Goal: Information Seeking & Learning: Check status

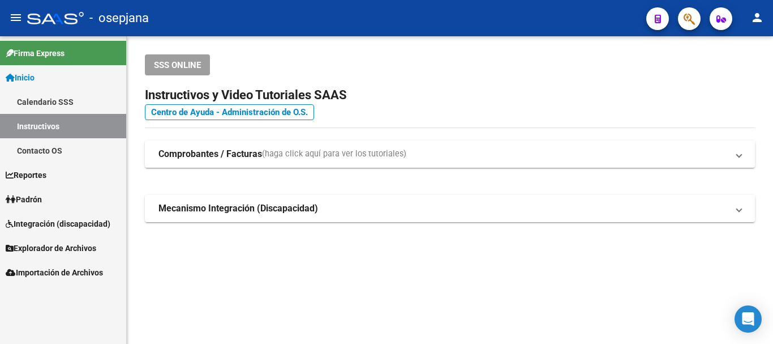
click at [40, 199] on span "Padrón" at bounding box center [24, 199] width 36 height 12
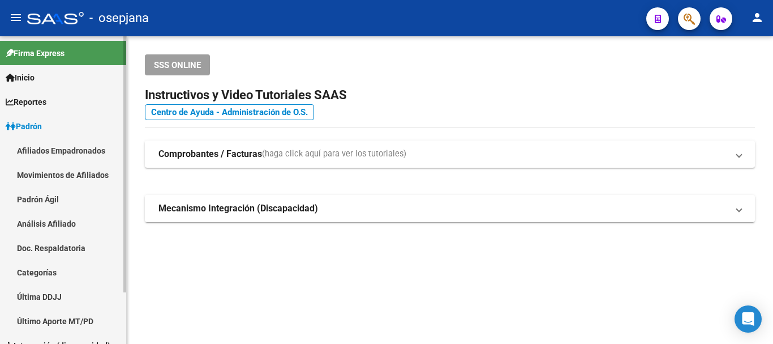
click at [44, 221] on link "Análisis Afiliado" at bounding box center [63, 223] width 126 height 24
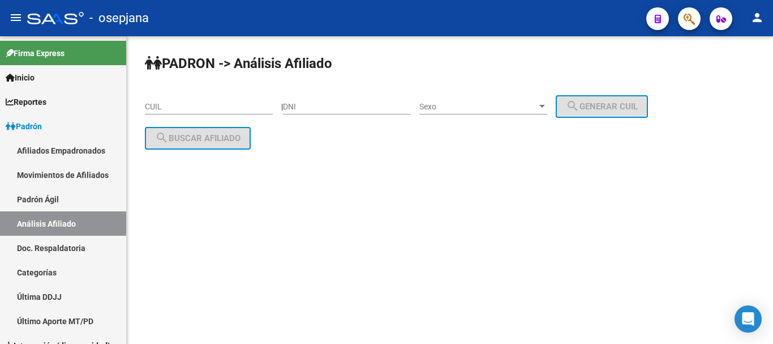
click at [151, 104] on input "CUIL" at bounding box center [209, 107] width 128 height 10
paste input "20-31957632-1"
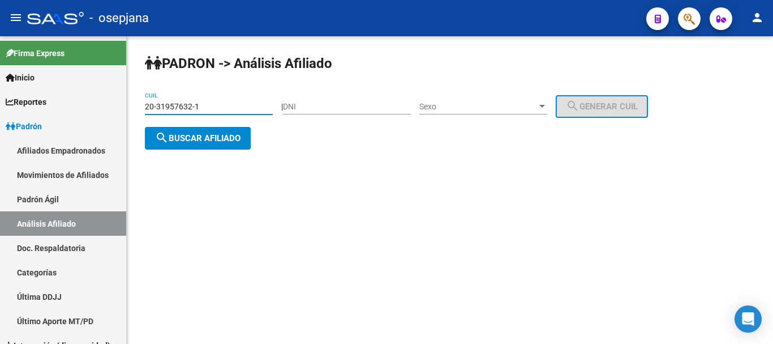
click at [191, 136] on span "search Buscar afiliado" at bounding box center [198, 138] width 86 height 10
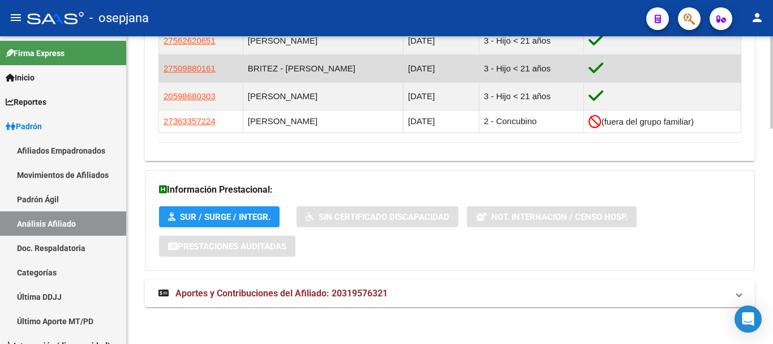
scroll to position [716, 0]
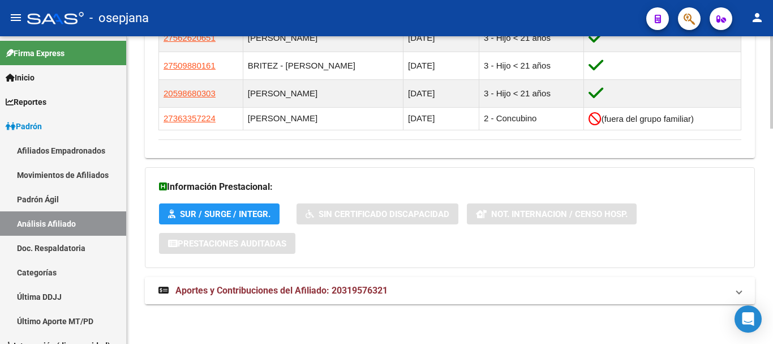
click at [279, 287] on span "Aportes y Contribuciones del Afiliado: 20319576321" at bounding box center [282, 290] width 212 height 11
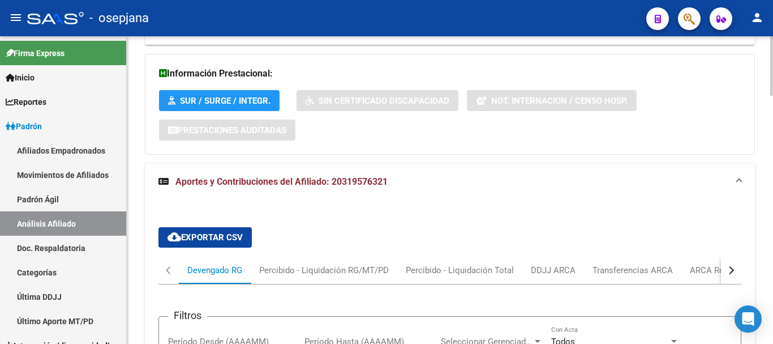
scroll to position [943, 0]
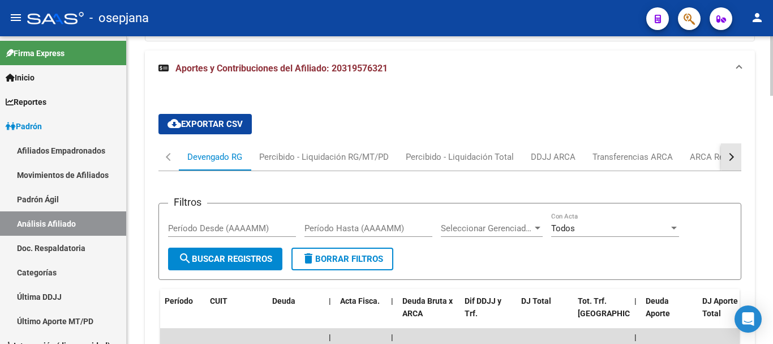
click at [734, 155] on button "button" at bounding box center [731, 156] width 20 height 27
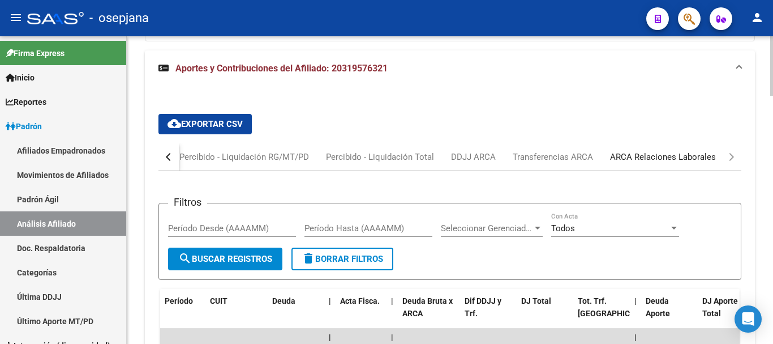
click at [630, 156] on div "ARCA Relaciones Laborales" at bounding box center [663, 157] width 106 height 12
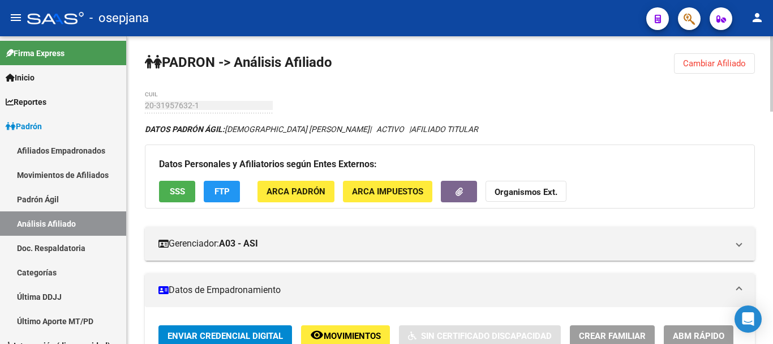
scroll to position [0, 0]
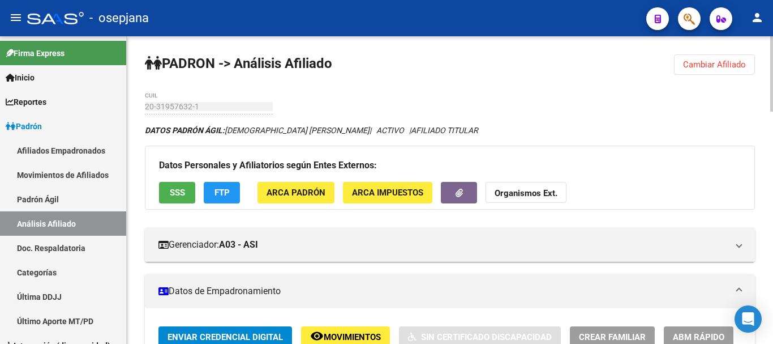
click at [724, 60] on span "Cambiar Afiliado" at bounding box center [714, 64] width 63 height 10
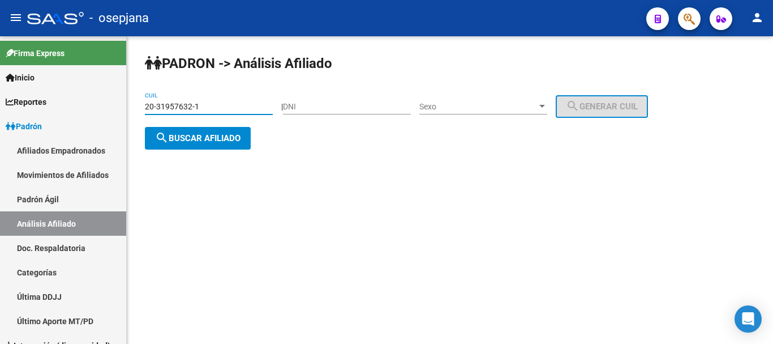
drag, startPoint x: 147, startPoint y: 105, endPoint x: 204, endPoint y: 109, distance: 57.3
click at [204, 109] on input "20-31957632-1" at bounding box center [209, 107] width 128 height 10
paste input "3558345"
type input "20-33558345-1"
click at [206, 140] on span "search Buscar afiliado" at bounding box center [198, 138] width 86 height 10
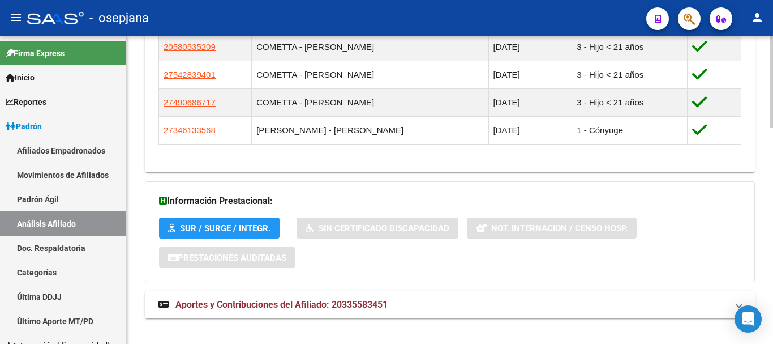
scroll to position [721, 0]
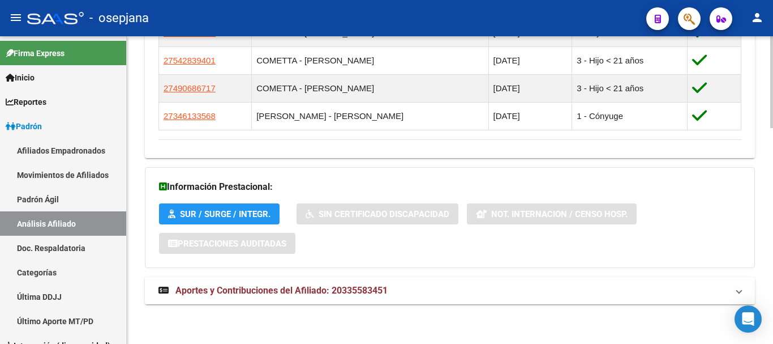
click at [277, 290] on span "Aportes y Contribuciones del Afiliado: 20335583451" at bounding box center [282, 290] width 212 height 11
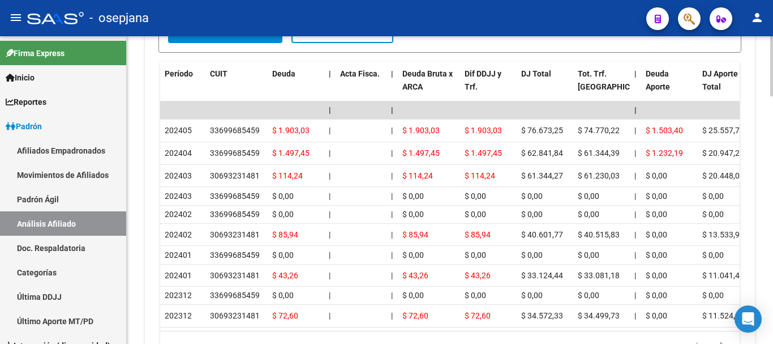
scroll to position [1004, 0]
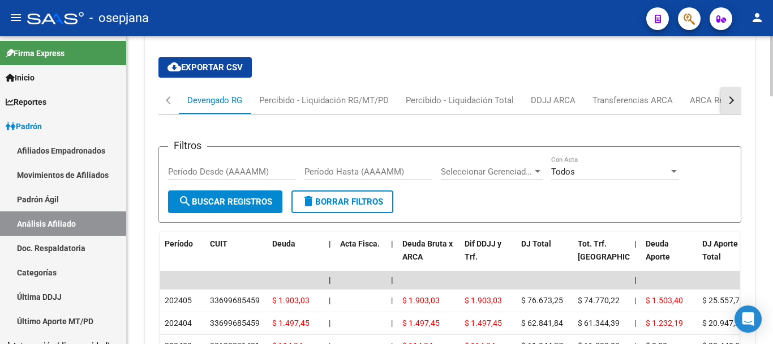
click at [733, 101] on div "button" at bounding box center [730, 100] width 8 height 8
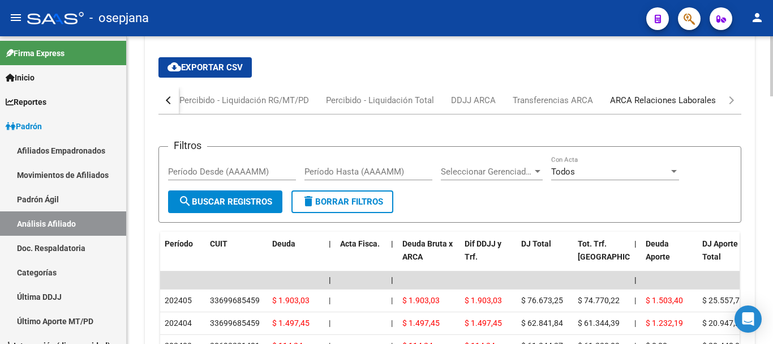
click at [666, 100] on div "ARCA Relaciones Laborales" at bounding box center [663, 100] width 106 height 12
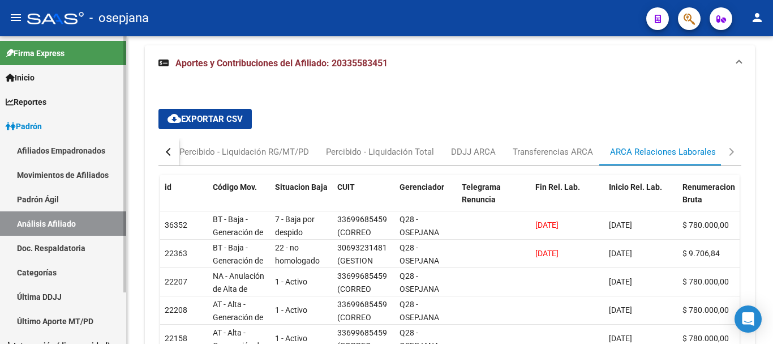
scroll to position [62, 0]
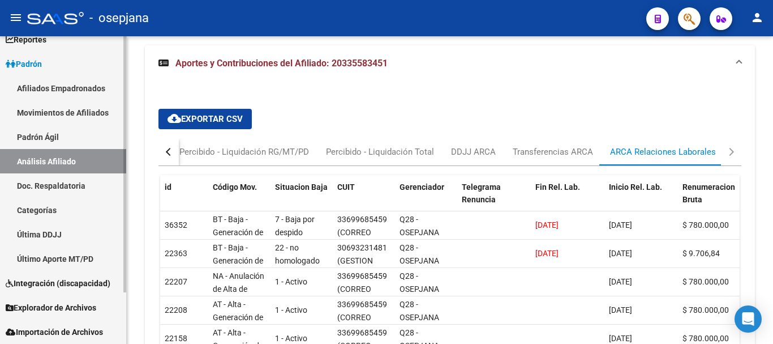
click at [36, 306] on span "Explorador de Archivos" at bounding box center [51, 307] width 91 height 12
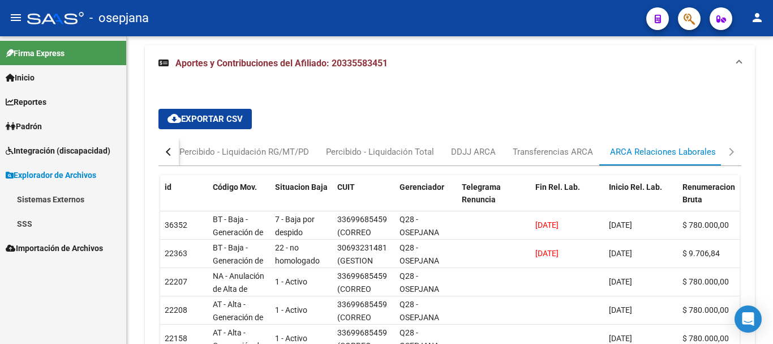
scroll to position [0, 0]
click at [24, 221] on link "SSS" at bounding box center [63, 223] width 126 height 24
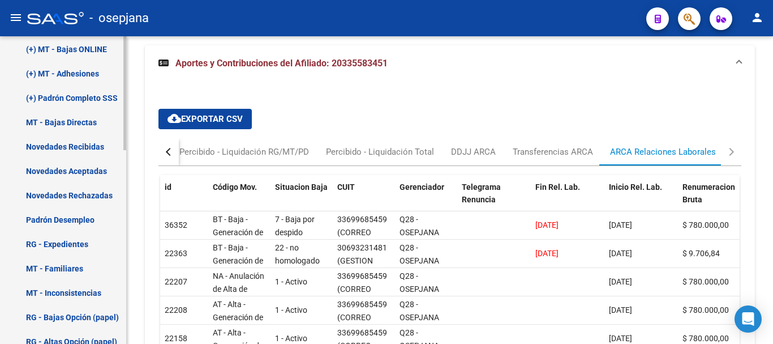
scroll to position [340, 0]
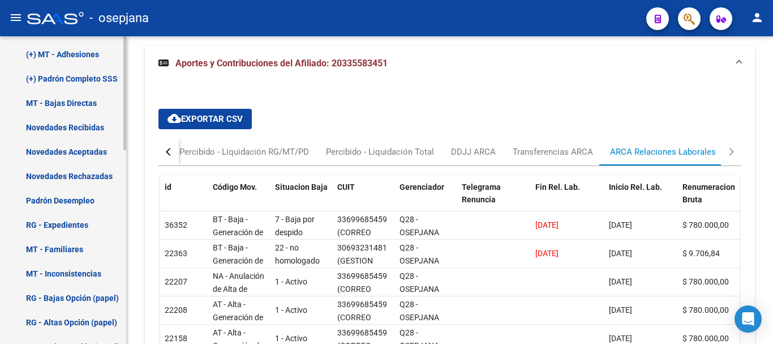
click at [52, 198] on link "Padrón Desempleo" at bounding box center [63, 200] width 126 height 24
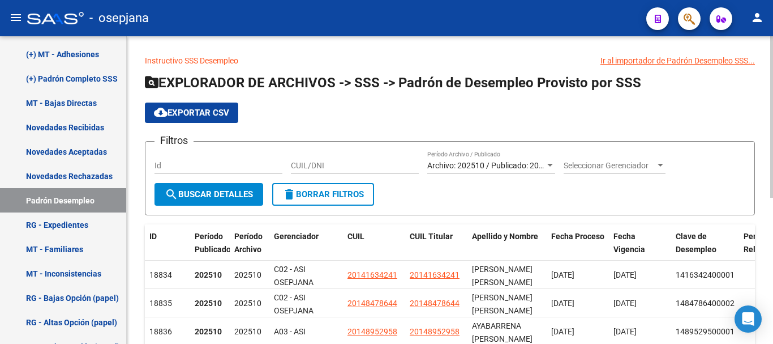
click at [296, 165] on input "CUIL/DNI" at bounding box center [355, 166] width 128 height 10
click at [303, 164] on input "CUIL/DNI" at bounding box center [355, 166] width 128 height 10
click at [338, 165] on input "CUIL/DNI" at bounding box center [355, 166] width 128 height 10
type input "20335583451"
click at [200, 196] on span "search Buscar Detalles" at bounding box center [209, 194] width 88 height 10
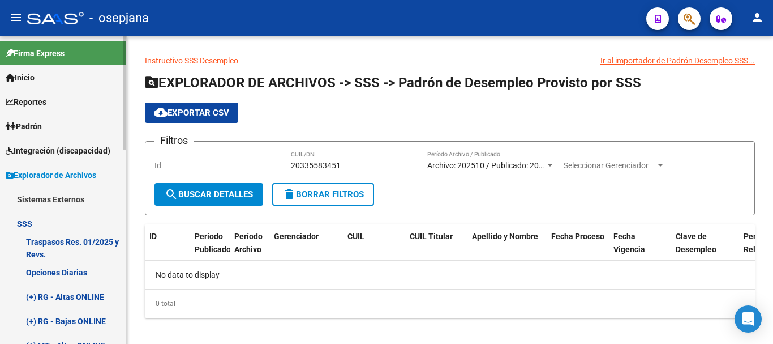
click at [33, 124] on span "Padrón" at bounding box center [24, 126] width 36 height 12
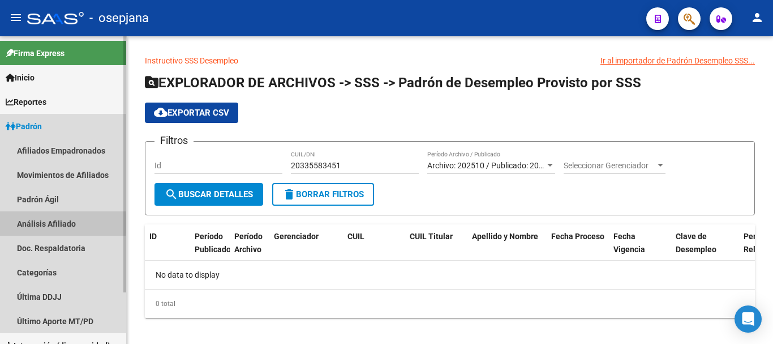
click at [33, 223] on link "Análisis Afiliado" at bounding box center [63, 223] width 126 height 24
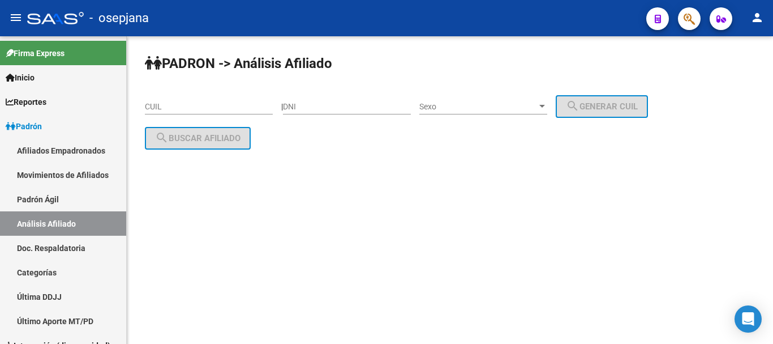
click at [154, 104] on input "CUIL" at bounding box center [209, 107] width 128 height 10
paste input "20-33558345-1"
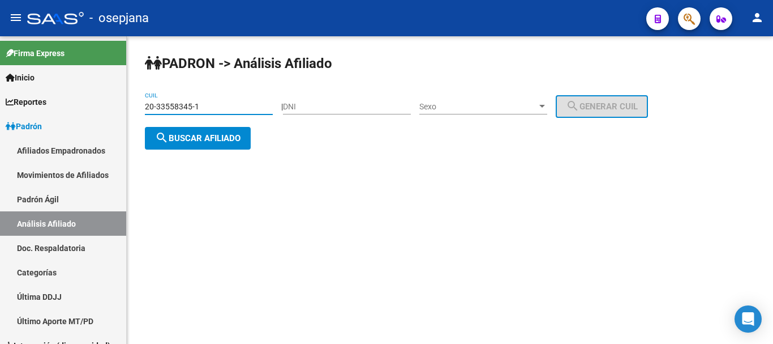
type input "20-33558345-1"
click at [185, 138] on span "search Buscar afiliado" at bounding box center [198, 138] width 86 height 10
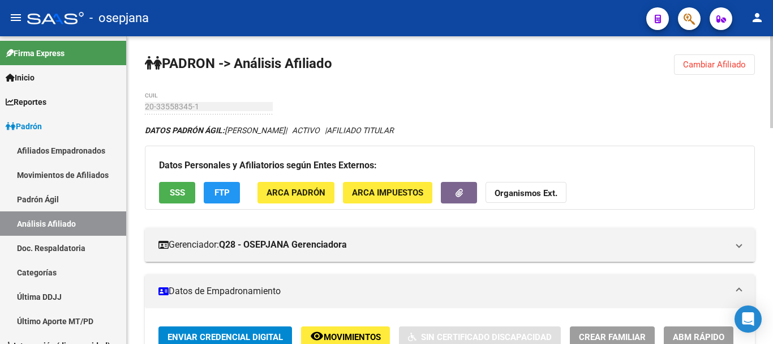
click at [176, 191] on span "SSS" at bounding box center [177, 193] width 15 height 10
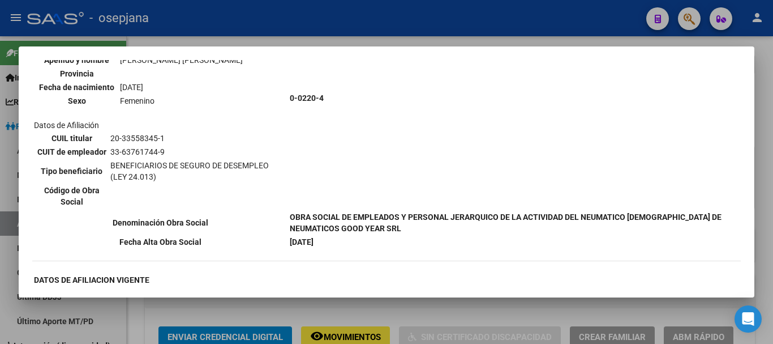
scroll to position [206, 0]
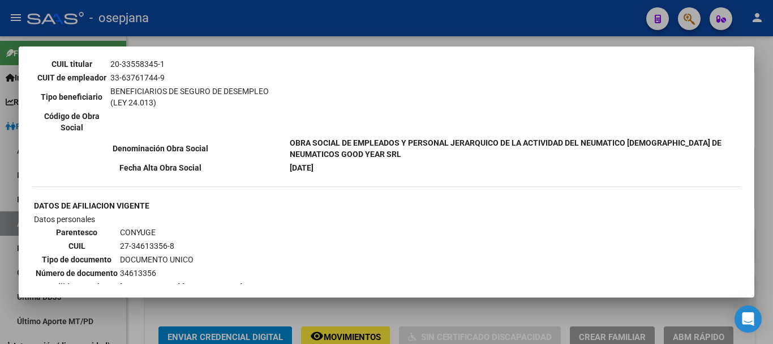
click at [766, 88] on div at bounding box center [386, 172] width 773 height 344
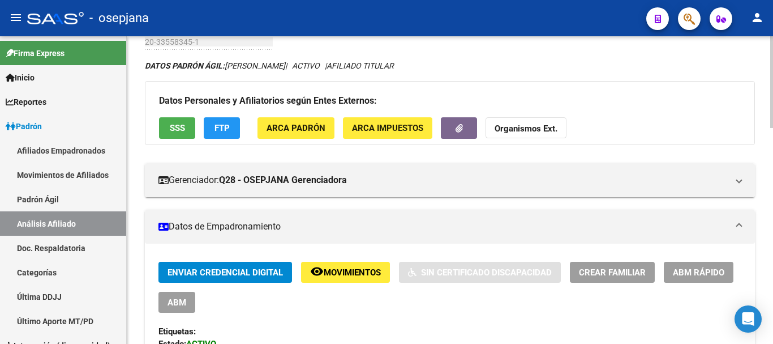
scroll to position [0, 0]
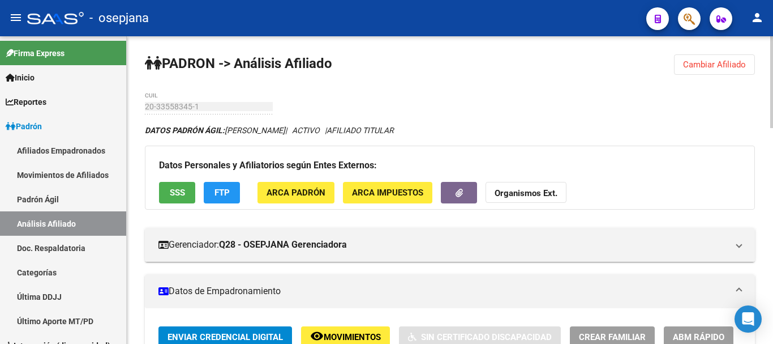
click at [224, 190] on span "FTP" at bounding box center [222, 193] width 15 height 10
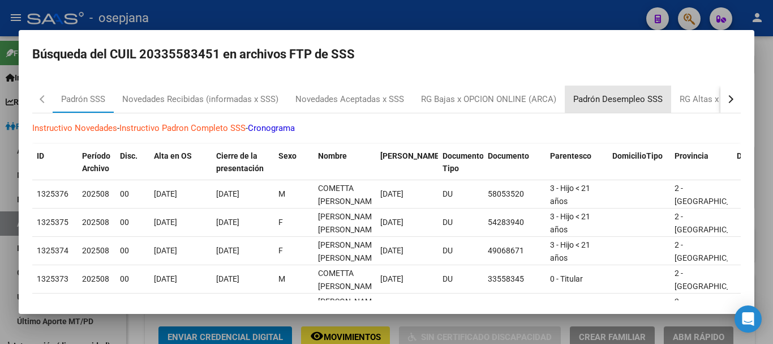
click at [634, 99] on div "Padrón Desempleo SSS" at bounding box center [618, 99] width 89 height 13
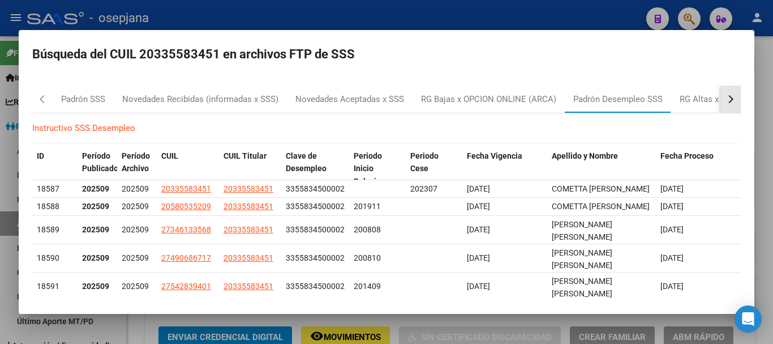
click at [726, 97] on div "button" at bounding box center [730, 99] width 8 height 8
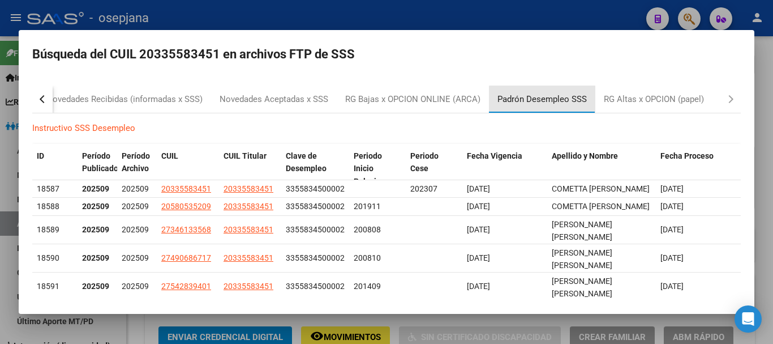
click at [548, 101] on div "Padrón Desempleo SSS" at bounding box center [542, 99] width 89 height 13
click at [763, 99] on div at bounding box center [386, 172] width 773 height 344
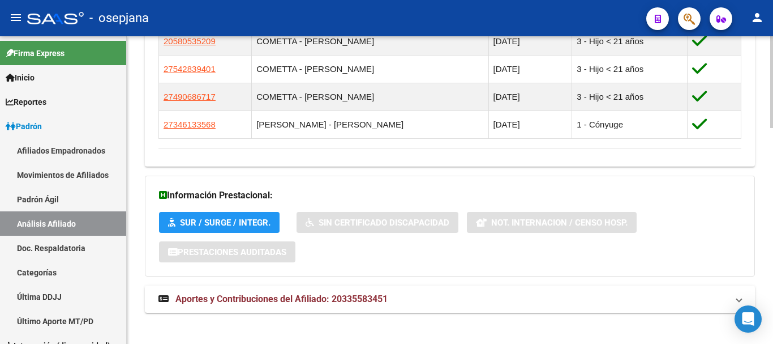
scroll to position [721, 0]
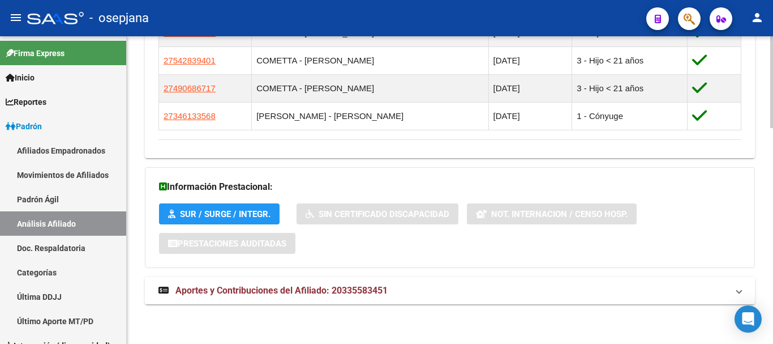
click at [266, 289] on span "Aportes y Contribuciones del Afiliado: 20335583451" at bounding box center [282, 290] width 212 height 11
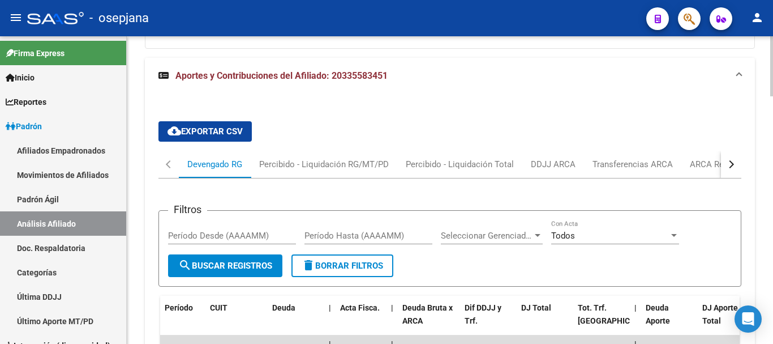
scroll to position [948, 0]
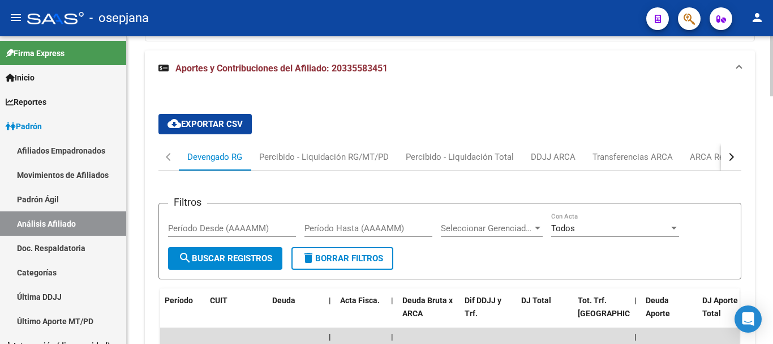
click at [732, 157] on div "button" at bounding box center [730, 157] width 8 height 8
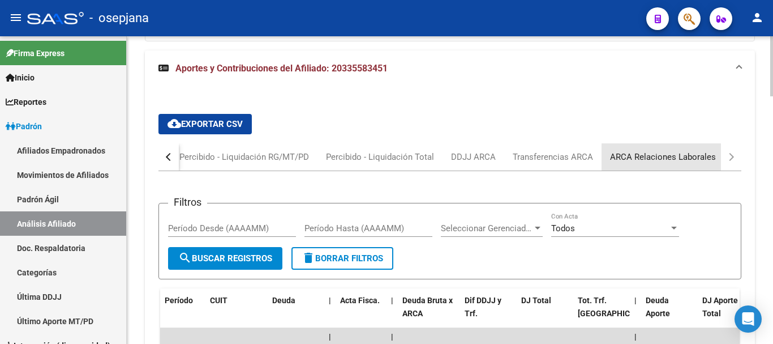
click at [676, 151] on div "ARCA Relaciones Laborales" at bounding box center [663, 157] width 106 height 12
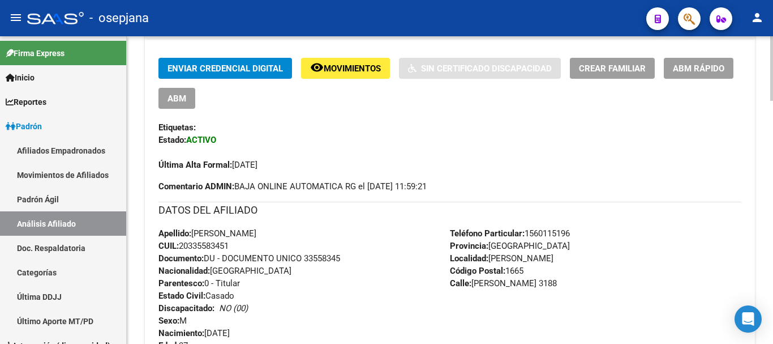
scroll to position [0, 0]
